Goal: Information Seeking & Learning: Learn about a topic

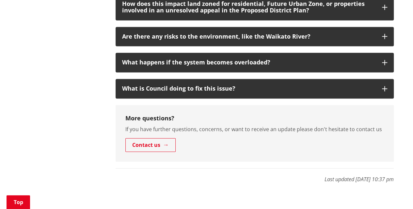
scroll to position [489, 0]
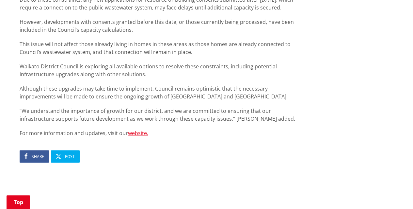
scroll to position [587, 0]
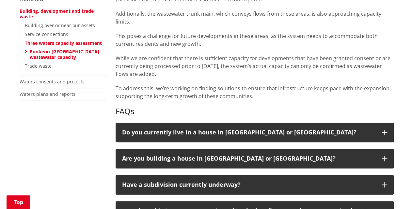
scroll to position [228, 0]
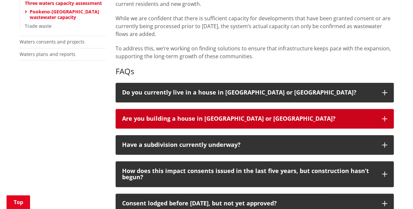
click at [245, 117] on div "Are you building a house in [GEOGRAPHIC_DATA] or [GEOGRAPHIC_DATA]?" at bounding box center [248, 118] width 253 height 7
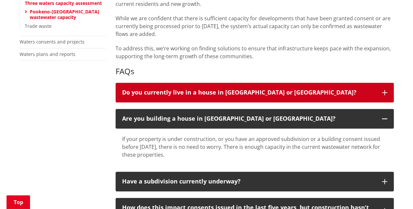
click at [242, 92] on div "Do you currently live in a house in [GEOGRAPHIC_DATA] or [GEOGRAPHIC_DATA]?" at bounding box center [248, 92] width 253 height 7
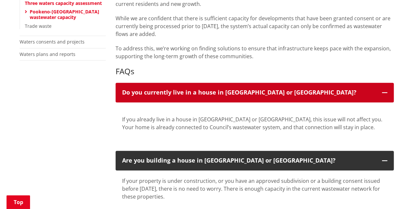
scroll to position [326, 0]
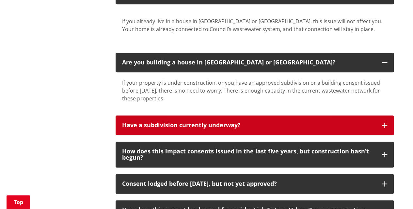
click at [215, 125] on div "Have a subdivision currently underway?" at bounding box center [248, 125] width 253 height 7
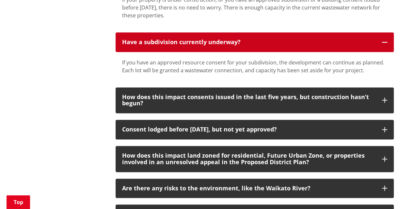
scroll to position [424, 0]
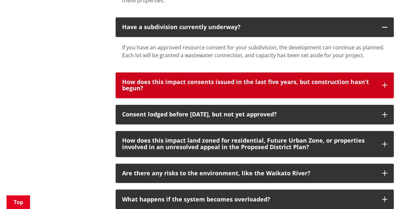
click at [224, 83] on div "How does this impact consents issued in the last five years, but construction h…" at bounding box center [248, 85] width 253 height 13
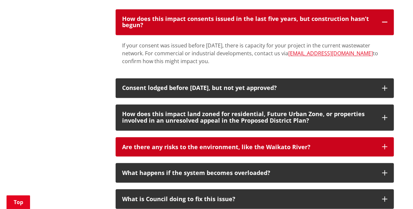
scroll to position [522, 0]
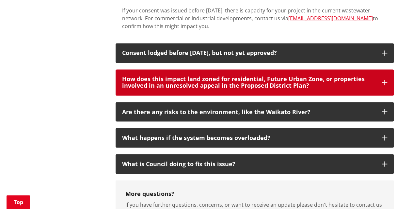
click at [196, 79] on div "How does this impact land zoned for residential, Future Urban Zone, or properti…" at bounding box center [248, 82] width 253 height 13
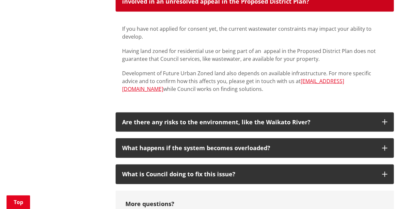
scroll to position [620, 0]
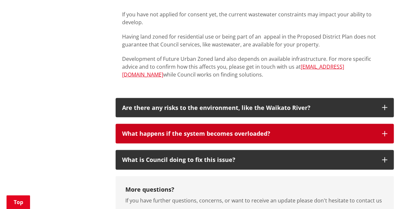
click at [210, 134] on div "What happens if the system becomes overloaded?" at bounding box center [248, 133] width 253 height 7
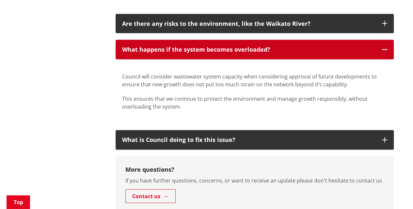
scroll to position [718, 0]
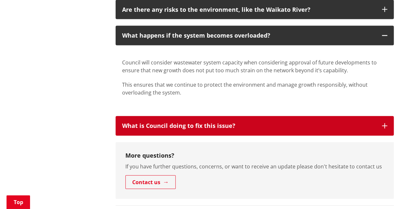
click at [172, 128] on div "What is Council doing to fix this issue?" at bounding box center [248, 125] width 253 height 7
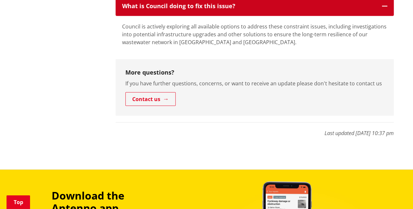
scroll to position [881, 0]
